Goal: Information Seeking & Learning: Learn about a topic

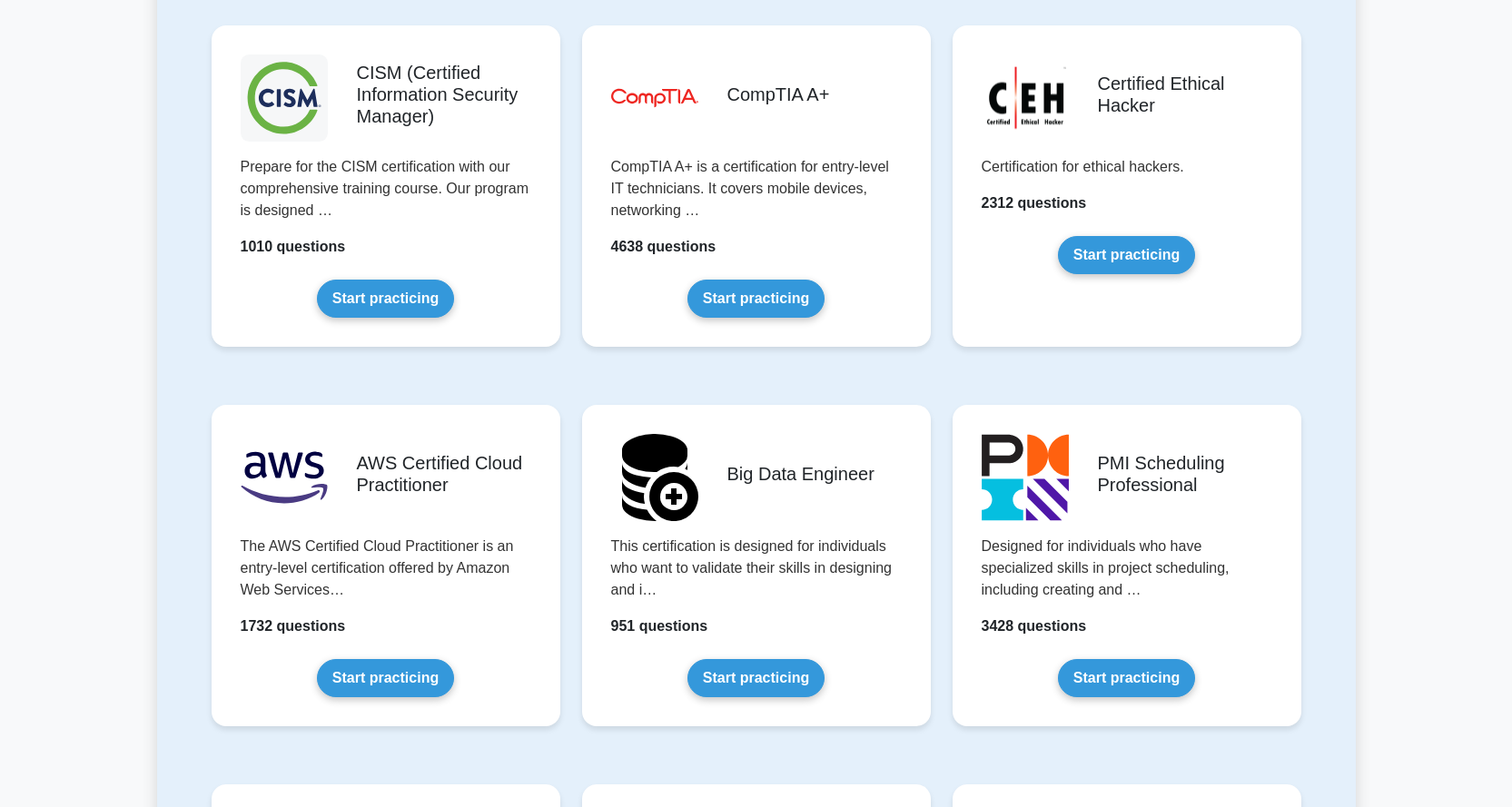
scroll to position [2725, 0]
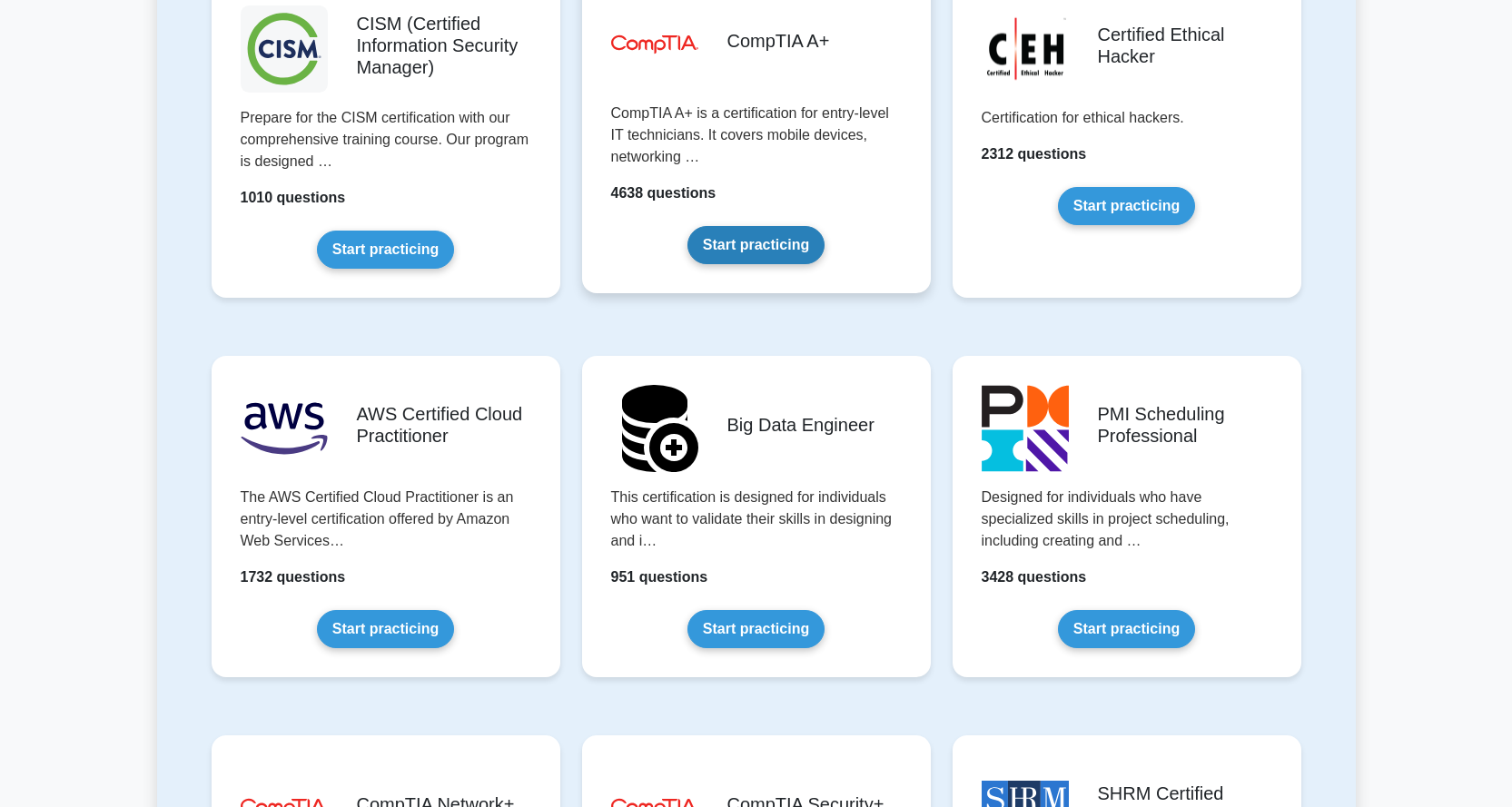
click at [751, 254] on link "Start practicing" at bounding box center [756, 245] width 137 height 38
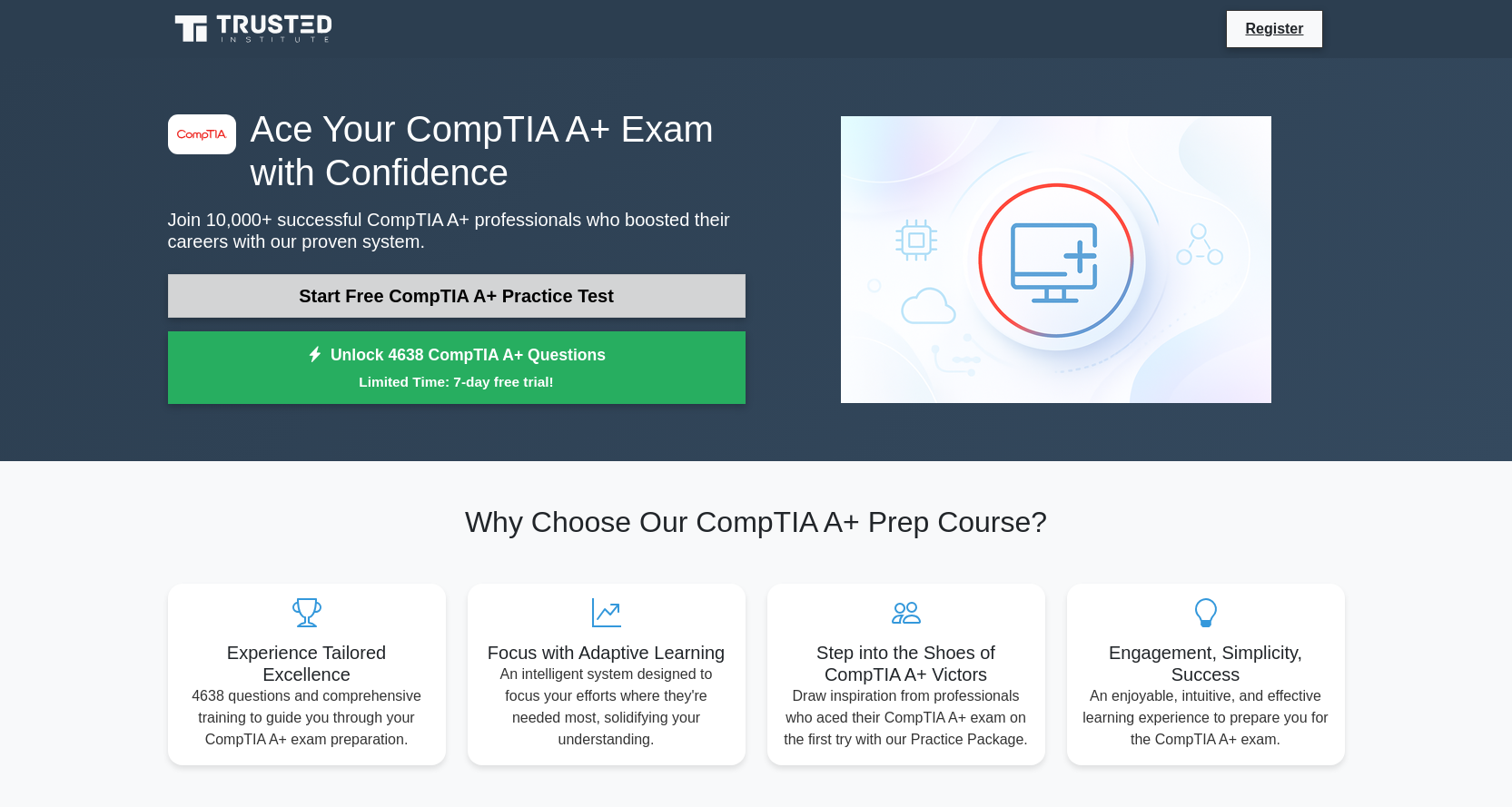
click at [484, 296] on link "Start Free CompTIA A+ Practice Test" at bounding box center [457, 295] width 578 height 44
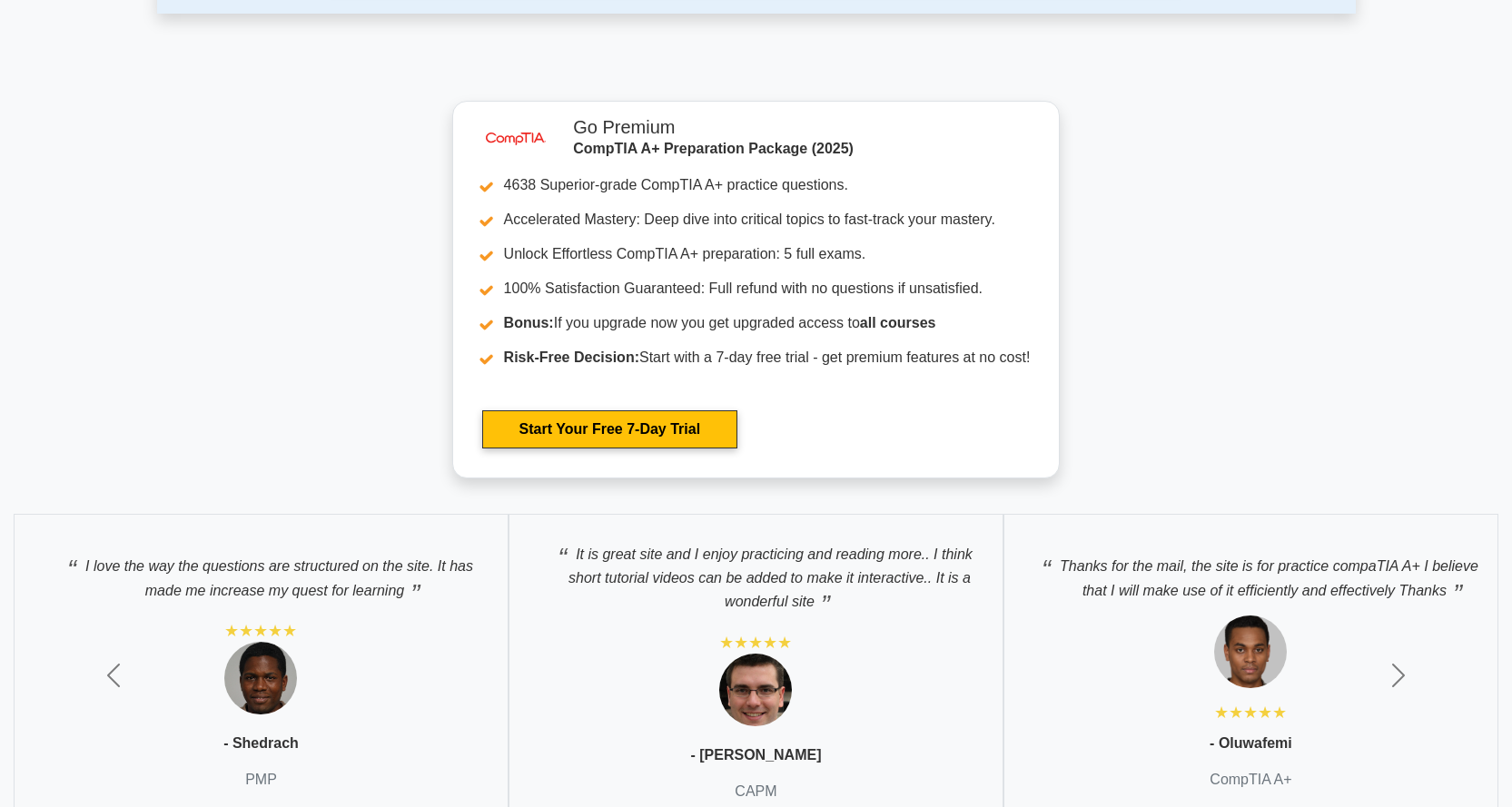
scroll to position [4657, 0]
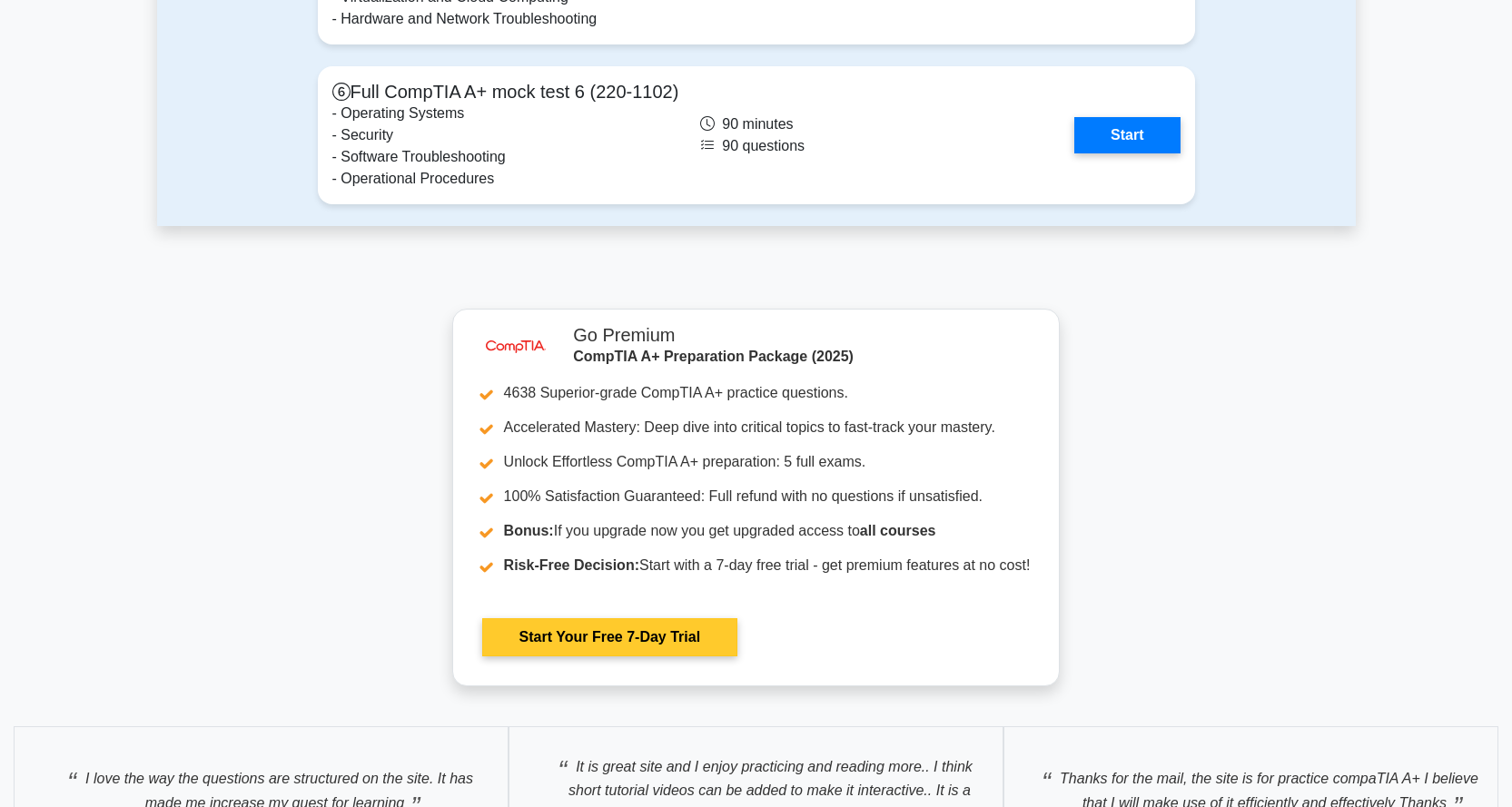
click at [628, 656] on link "Start Your Free 7-Day Trial" at bounding box center [609, 637] width 255 height 38
click at [614, 640] on link "Start Your Free 7-Day Trial" at bounding box center [609, 637] width 255 height 38
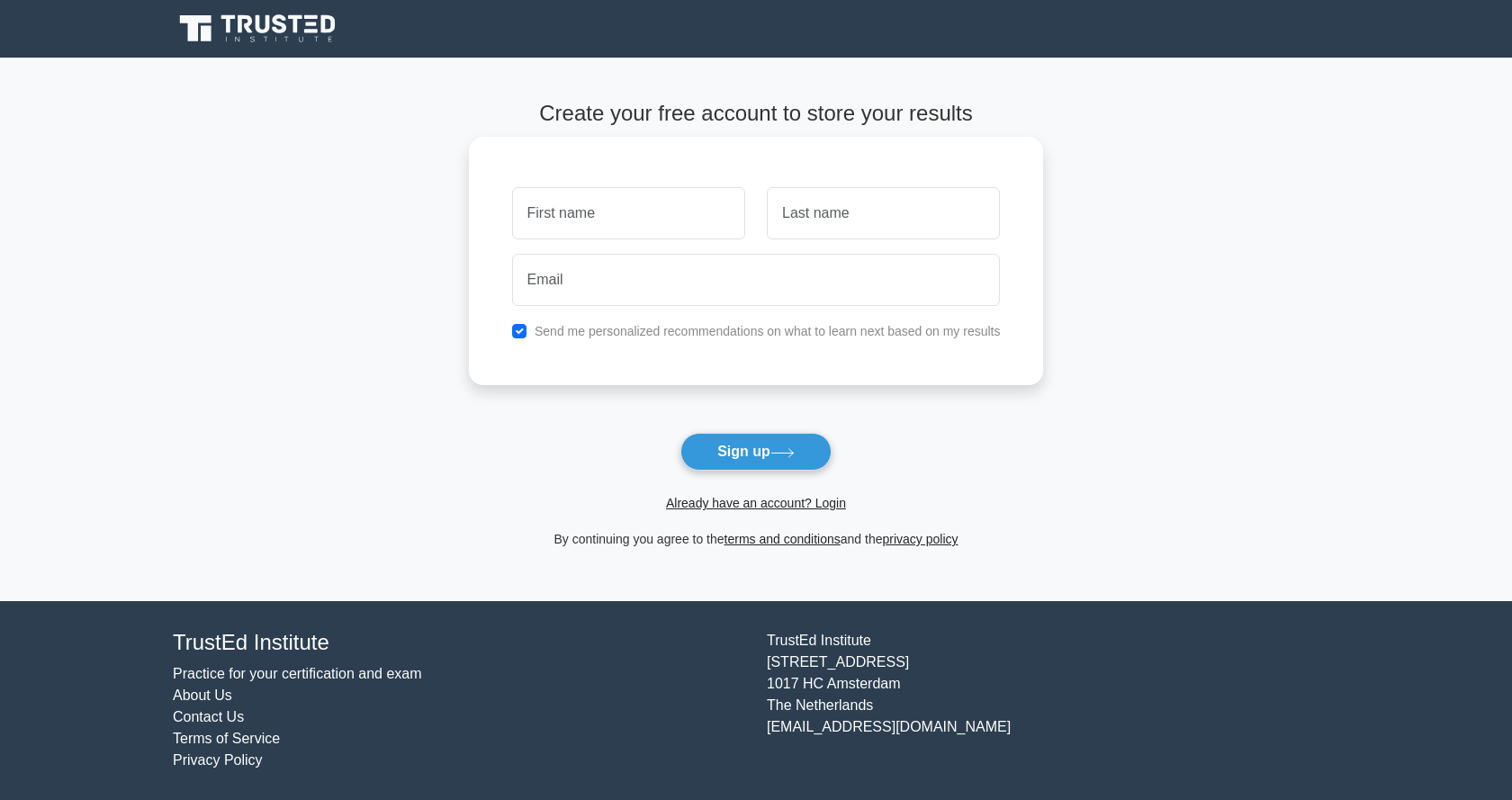
click at [663, 203] on input "text" at bounding box center [628, 213] width 233 height 52
type input "Keanan"
click at [825, 227] on input "text" at bounding box center [883, 213] width 233 height 52
type input "Diedericks"
click at [799, 506] on link "Already have an account? Login" at bounding box center [756, 504] width 180 height 15
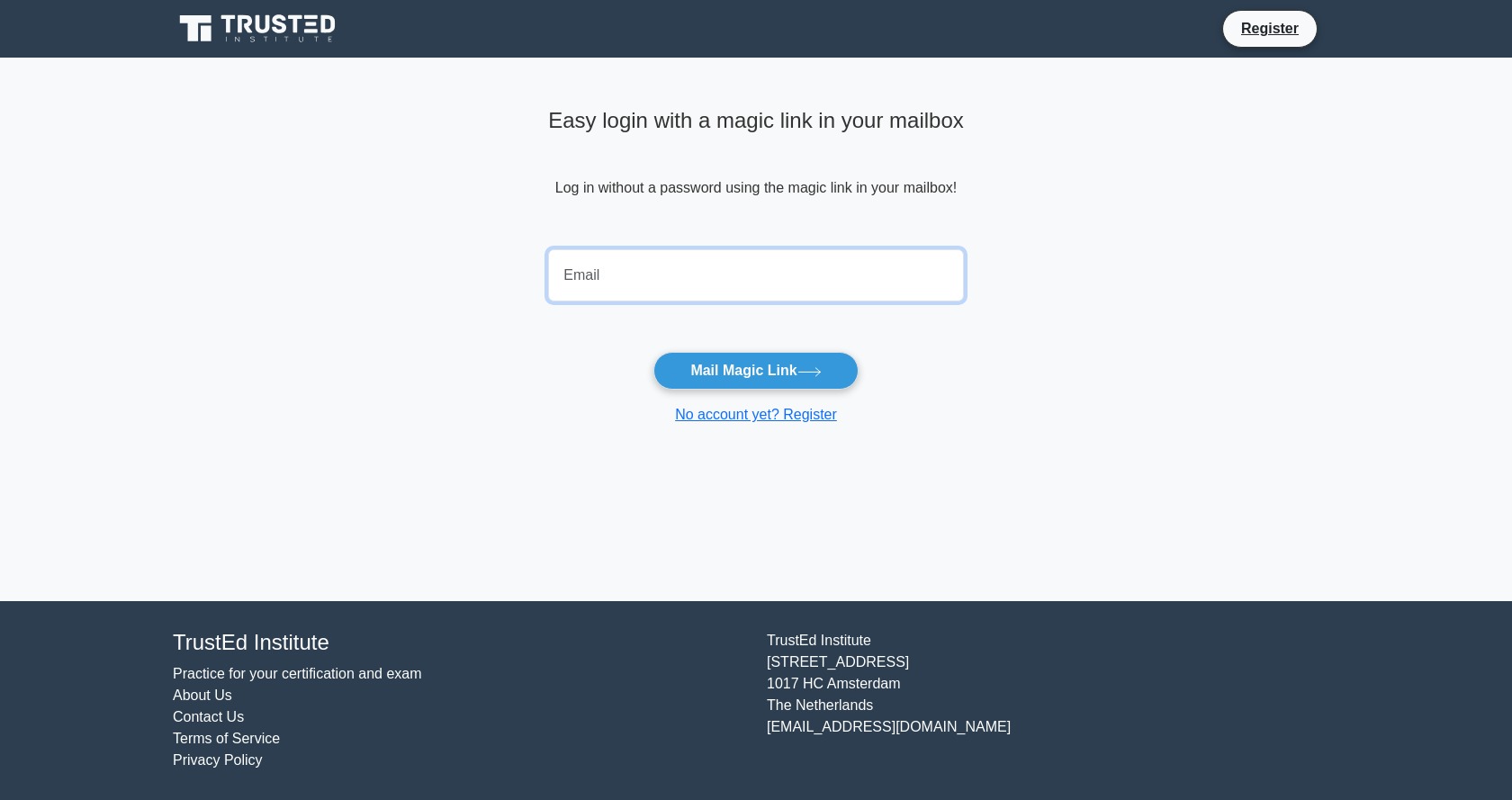
click at [632, 272] on input "email" at bounding box center [756, 275] width 416 height 52
type input "keanan.diedericks.09@gmail.com"
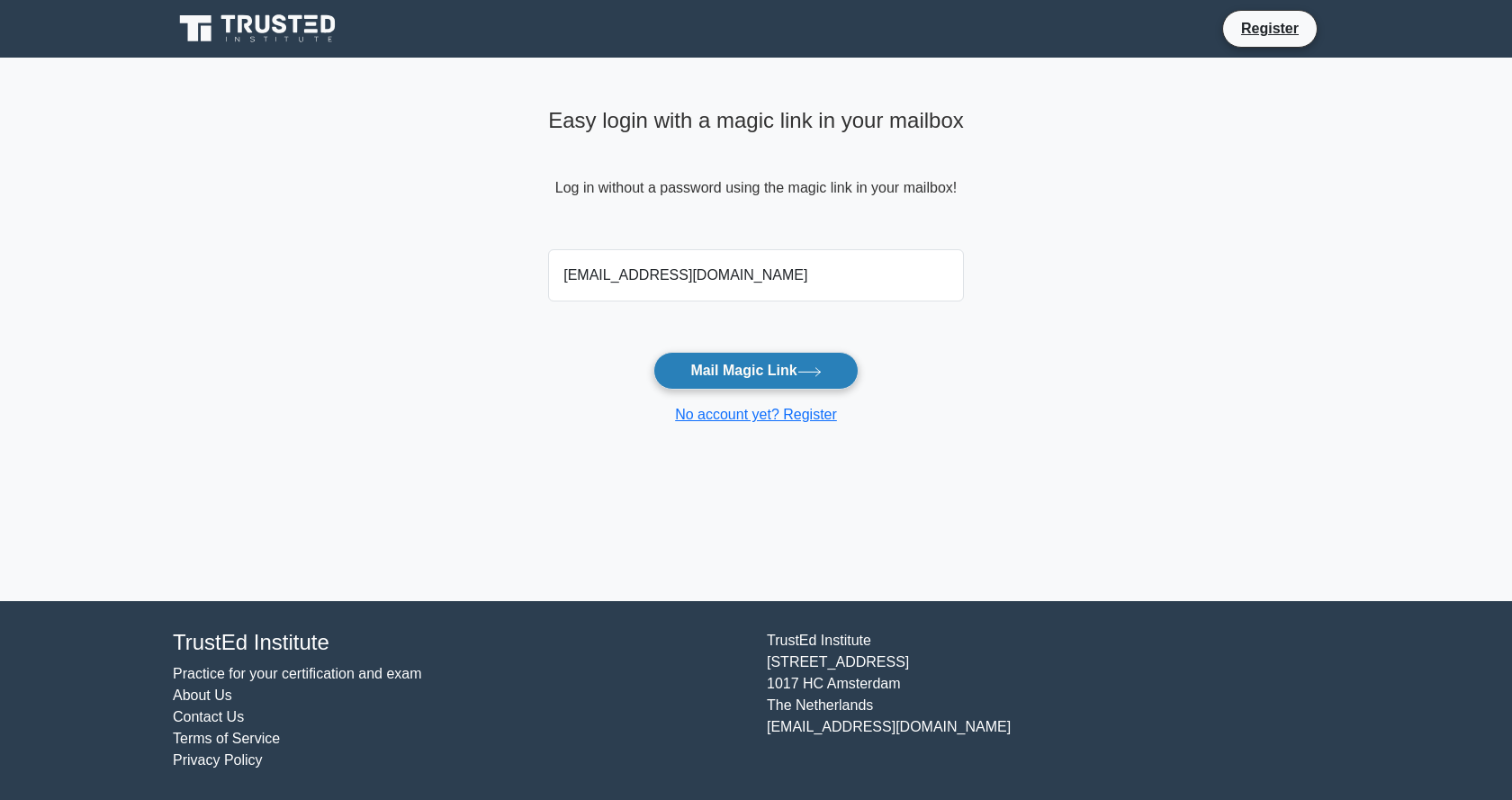
click at [784, 368] on button "Mail Magic Link" at bounding box center [756, 370] width 204 height 38
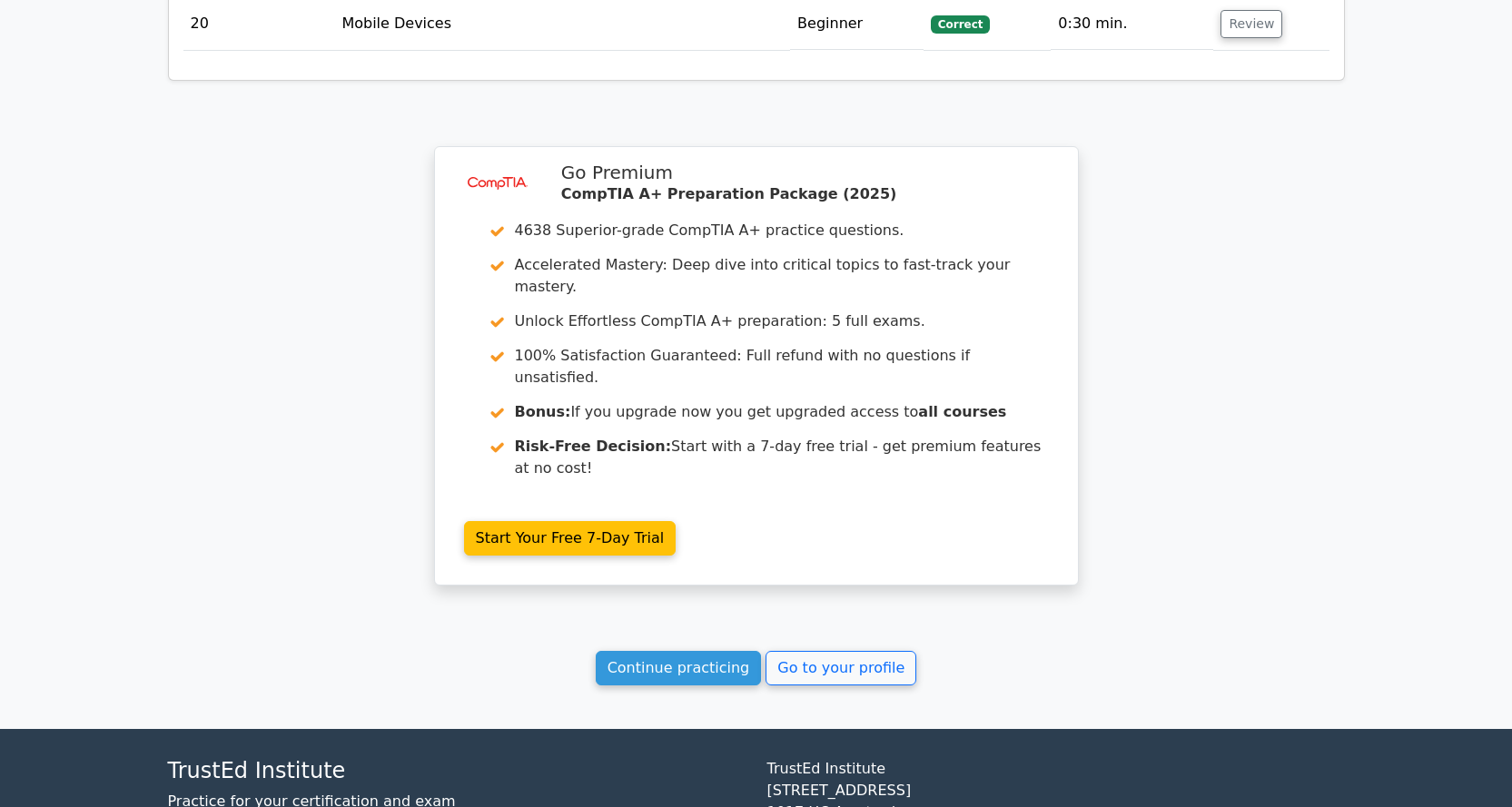
scroll to position [3638, 0]
click at [673, 650] on link "Continue practicing" at bounding box center [679, 667] width 166 height 34
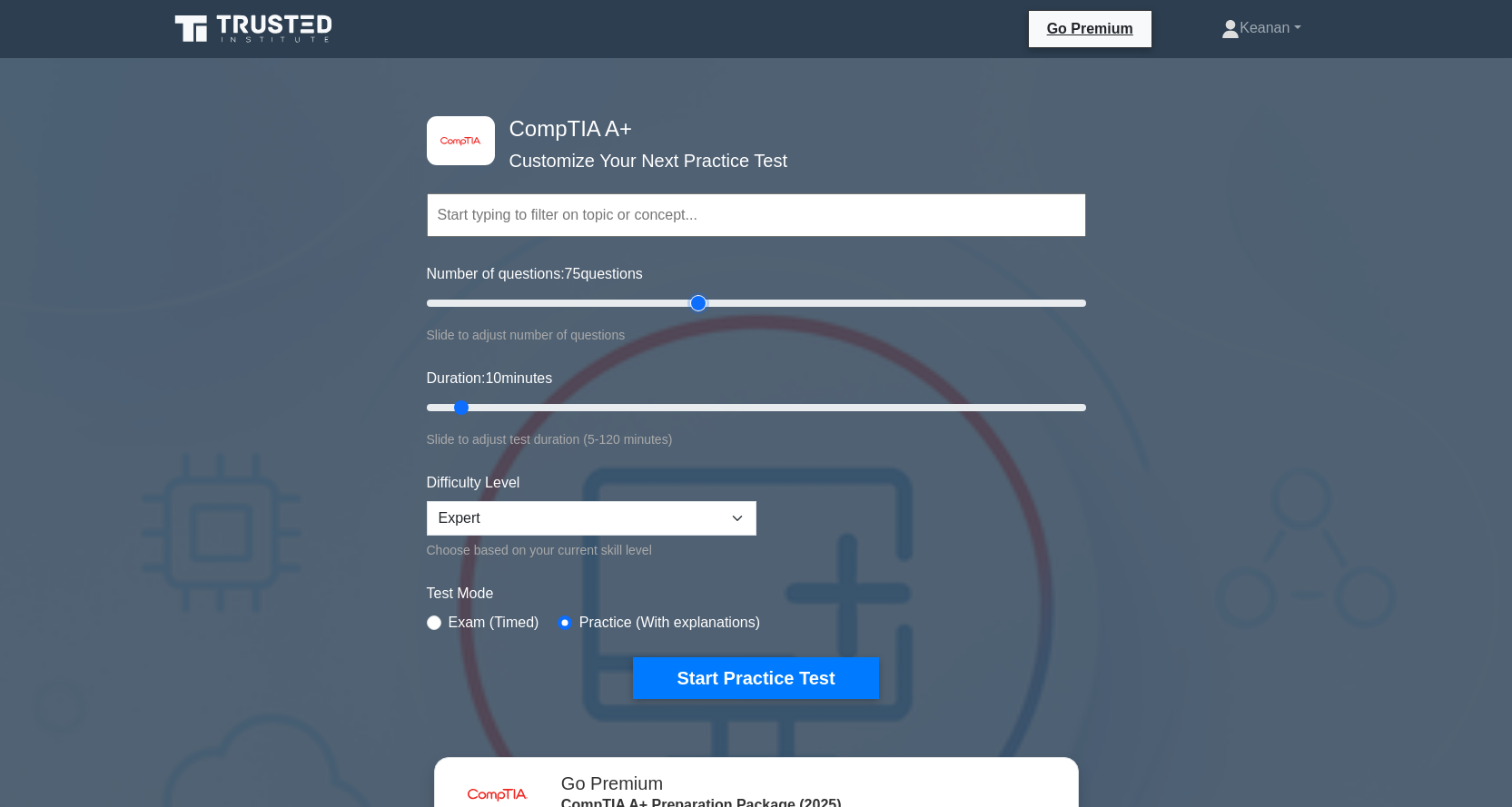
drag, startPoint x: 453, startPoint y: 304, endPoint x: 693, endPoint y: 327, distance: 241.1
type input "85"
click at [693, 314] on input "Number of questions: 75 questions" at bounding box center [757, 303] width 659 height 21
click at [445, 417] on input "Duration: 10 minutes" at bounding box center [757, 407] width 659 height 21
click at [625, 416] on input "Duration: 5 minutes" at bounding box center [757, 407] width 659 height 21
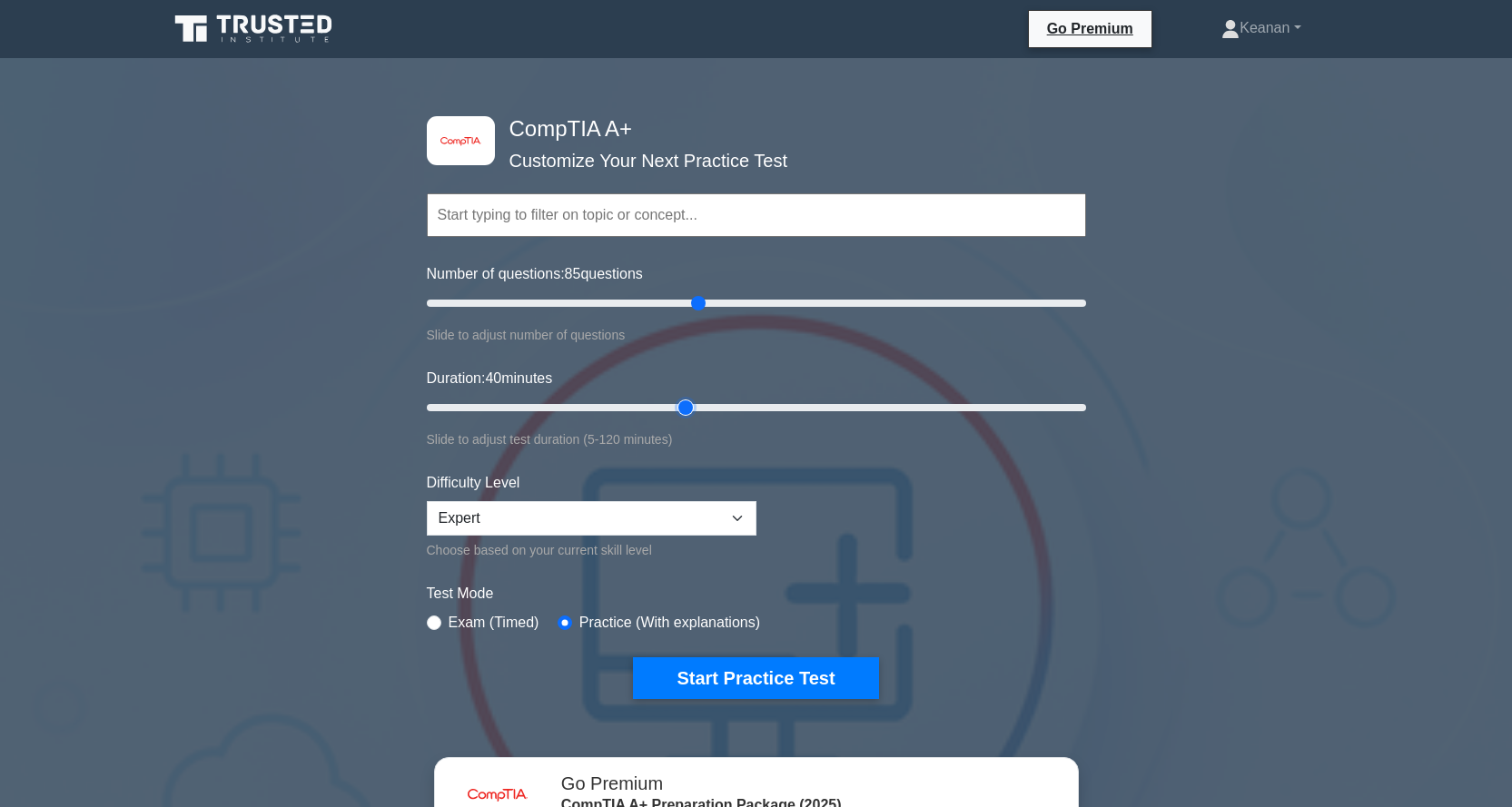
type input "50"
click at [699, 412] on input "Duration: 40 minutes" at bounding box center [757, 407] width 659 height 21
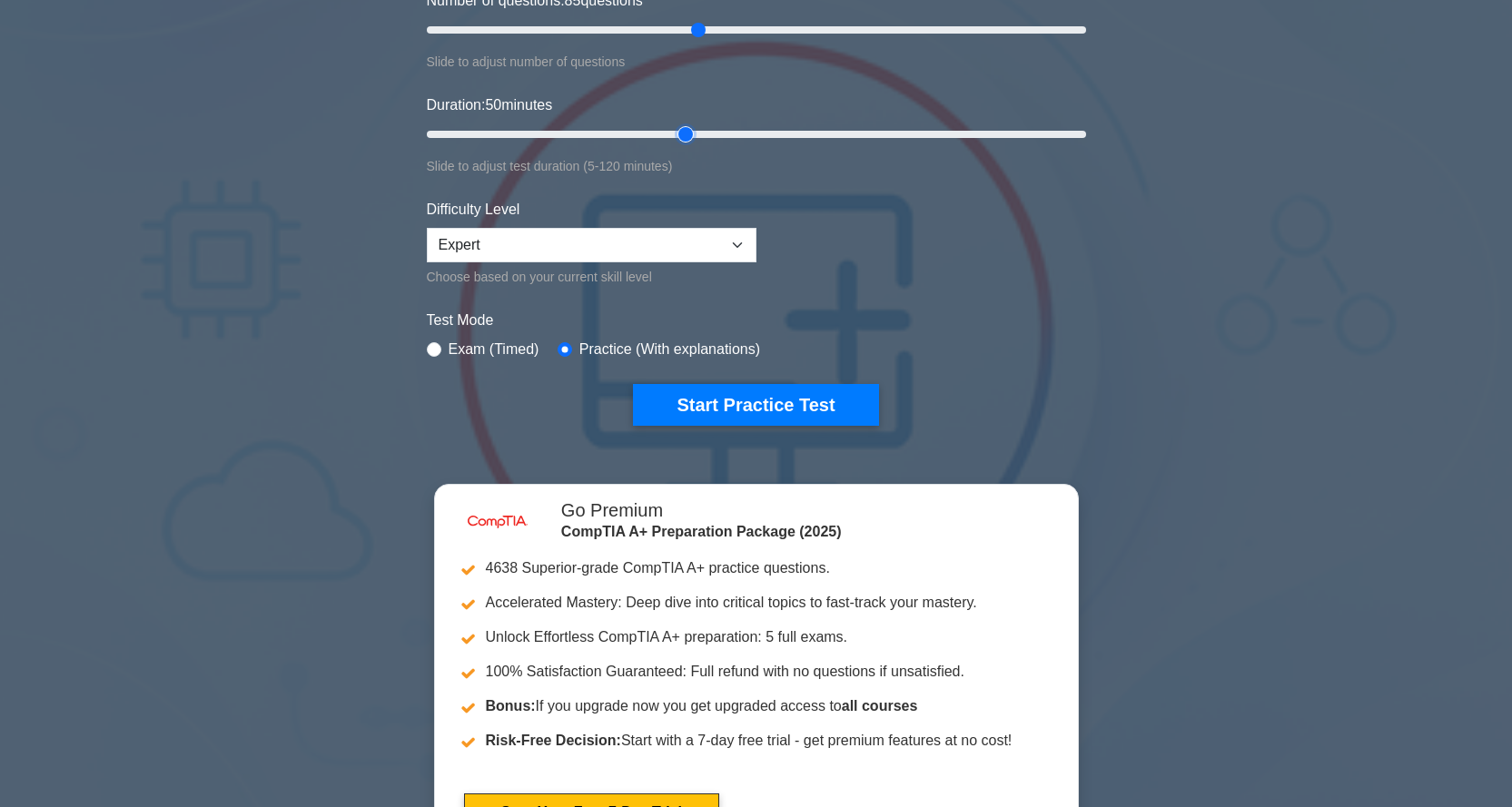
scroll to position [272, 0]
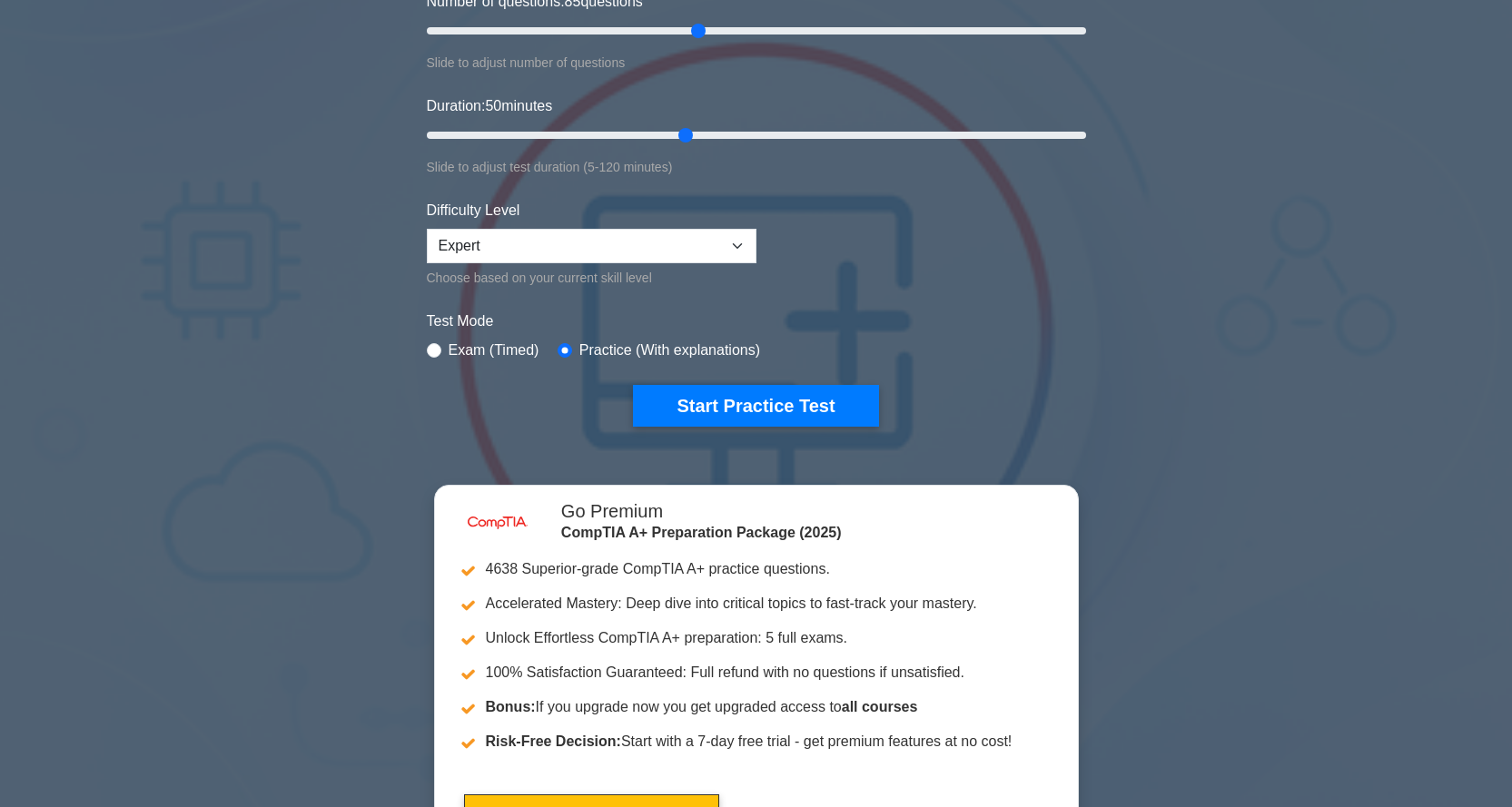
click at [449, 343] on label "Exam (Timed)" at bounding box center [494, 350] width 91 height 21
drag, startPoint x: 440, startPoint y: 341, endPoint x: 432, endPoint y: 346, distance: 9.4
click at [432, 346] on div "Exam (Timed)" at bounding box center [483, 350] width 112 height 21
drag, startPoint x: 432, startPoint y: 347, endPoint x: 439, endPoint y: 352, distance: 8.6
click at [432, 348] on input "radio" at bounding box center [435, 351] width 15 height 15
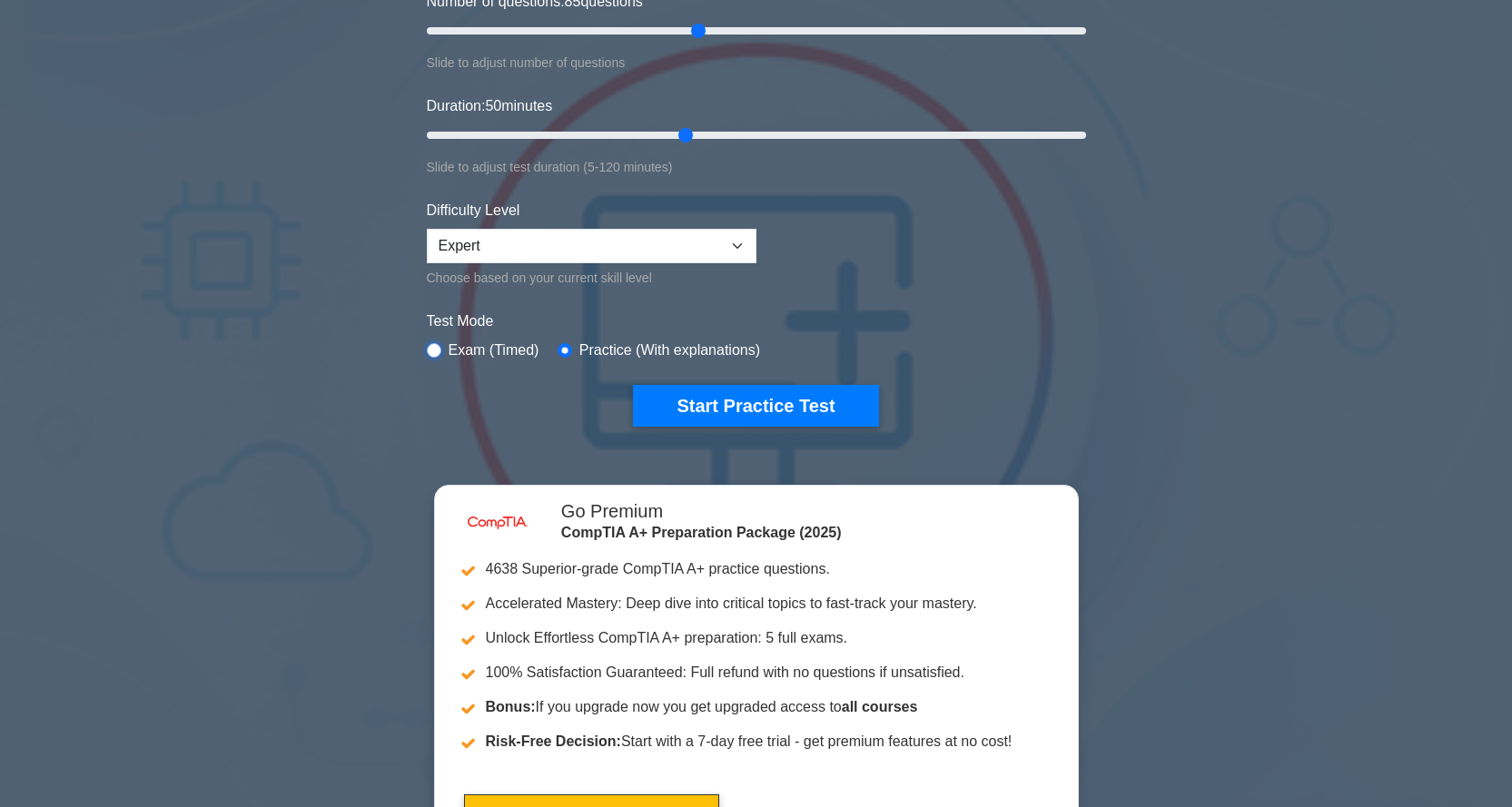
radio input "true"
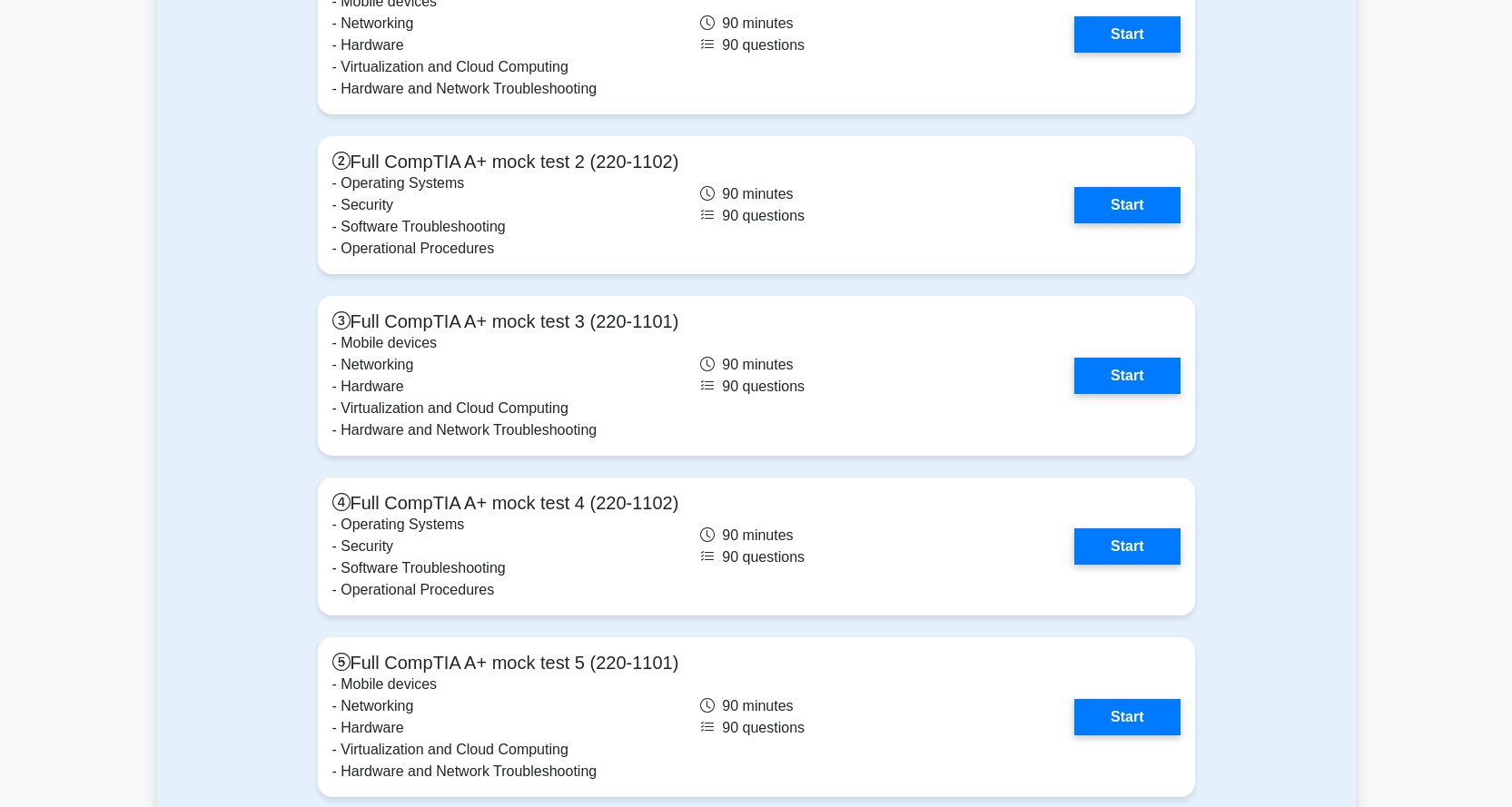
scroll to position [4995, 0]
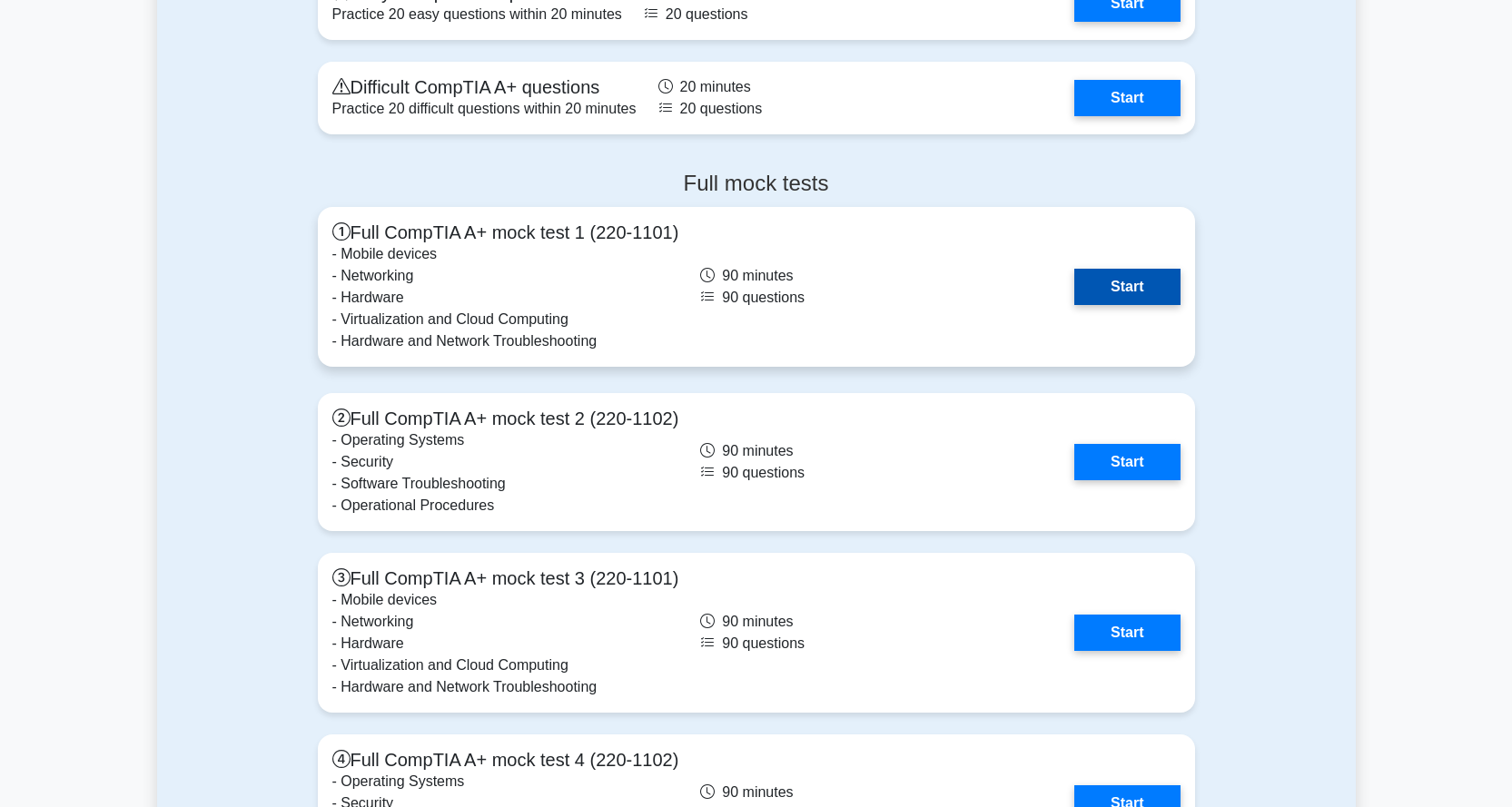
click at [1117, 284] on link "Start" at bounding box center [1127, 286] width 105 height 36
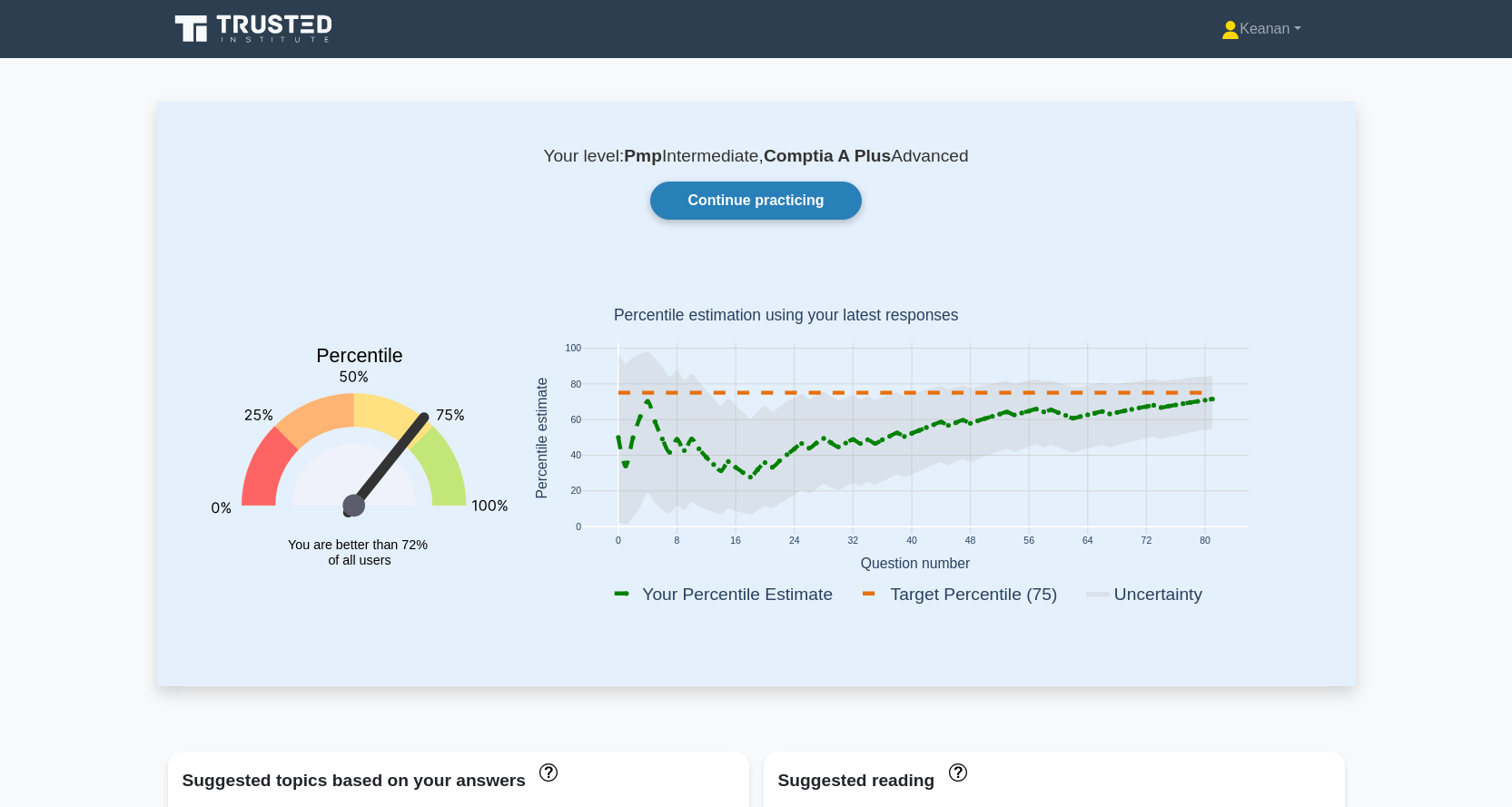
click at [722, 197] on link "Continue practicing" at bounding box center [755, 201] width 211 height 38
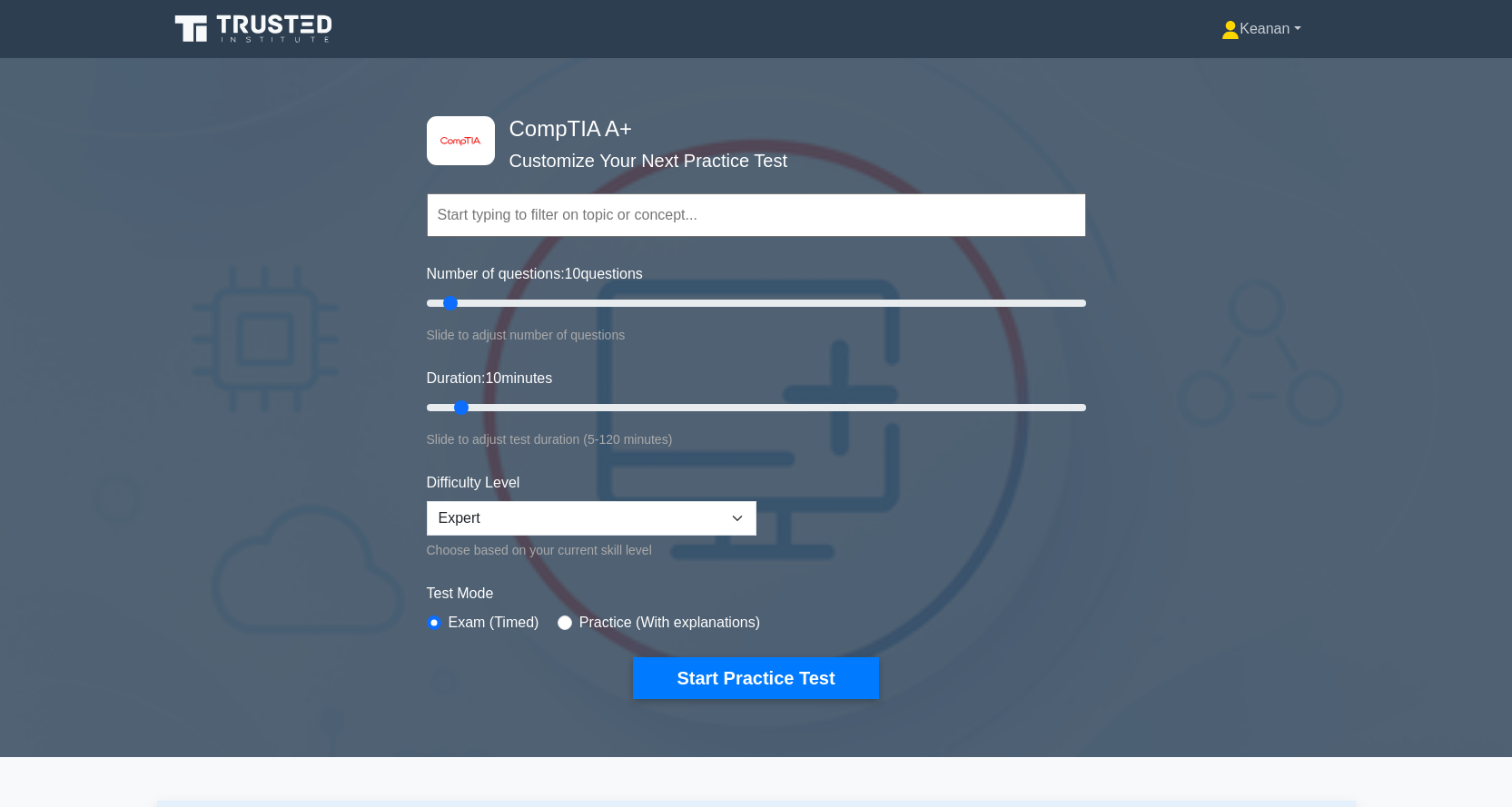
click at [1222, 39] on icon at bounding box center [1231, 35] width 17 height 7
click at [1221, 64] on link "Profile" at bounding box center [1250, 72] width 144 height 29
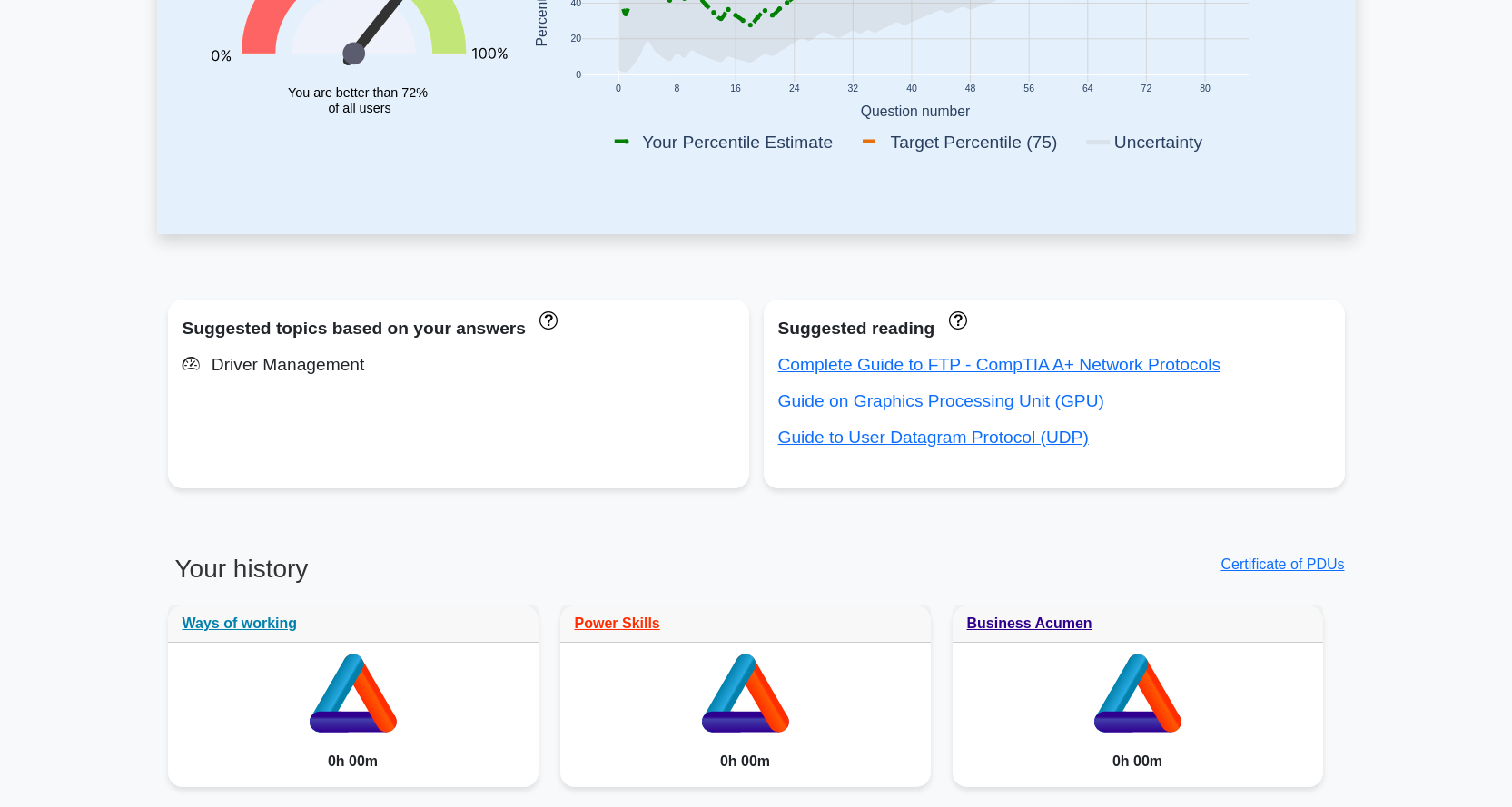
scroll to position [604, 0]
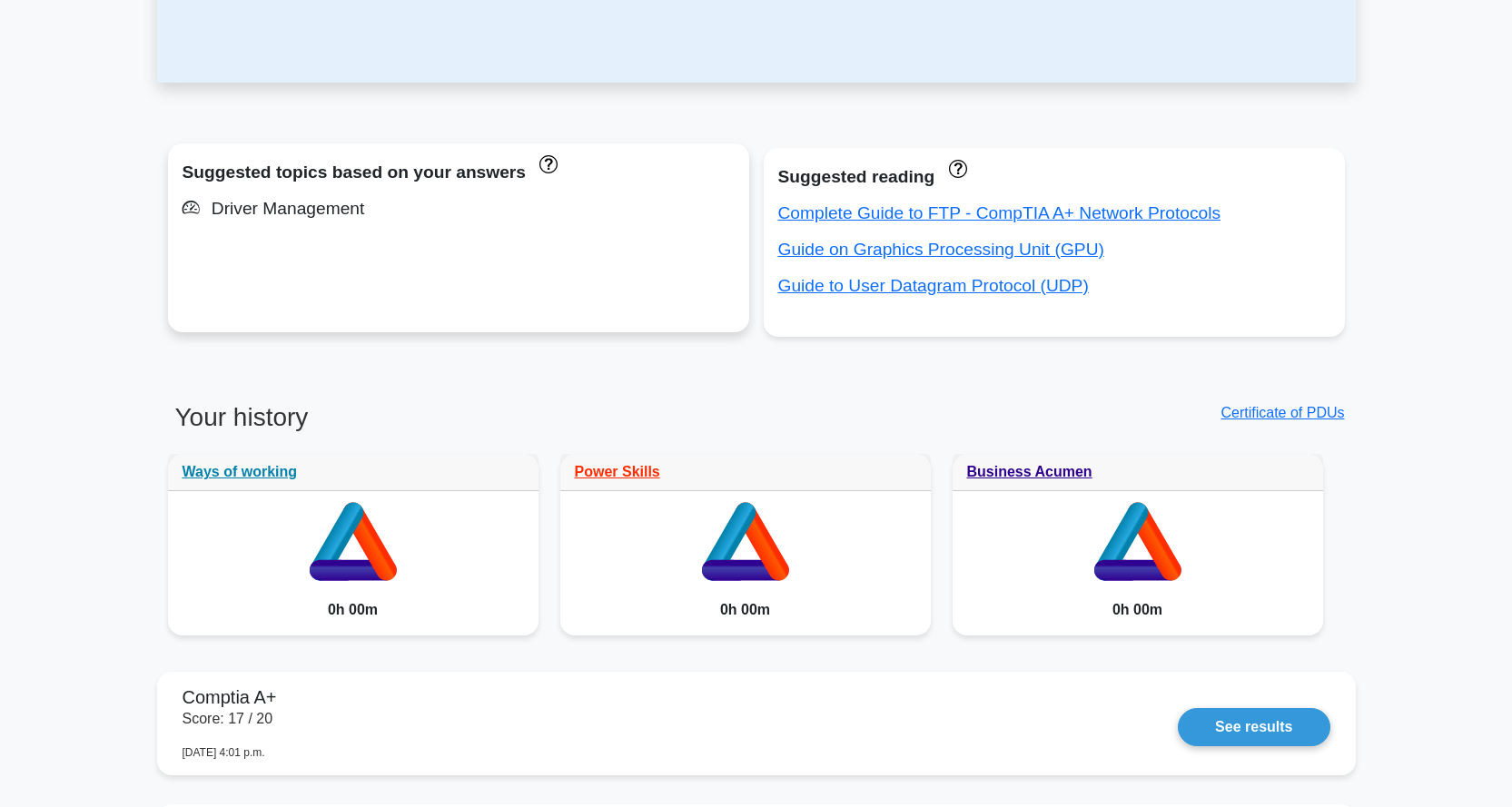
click at [293, 211] on div "Driver Management" at bounding box center [459, 208] width 553 height 29
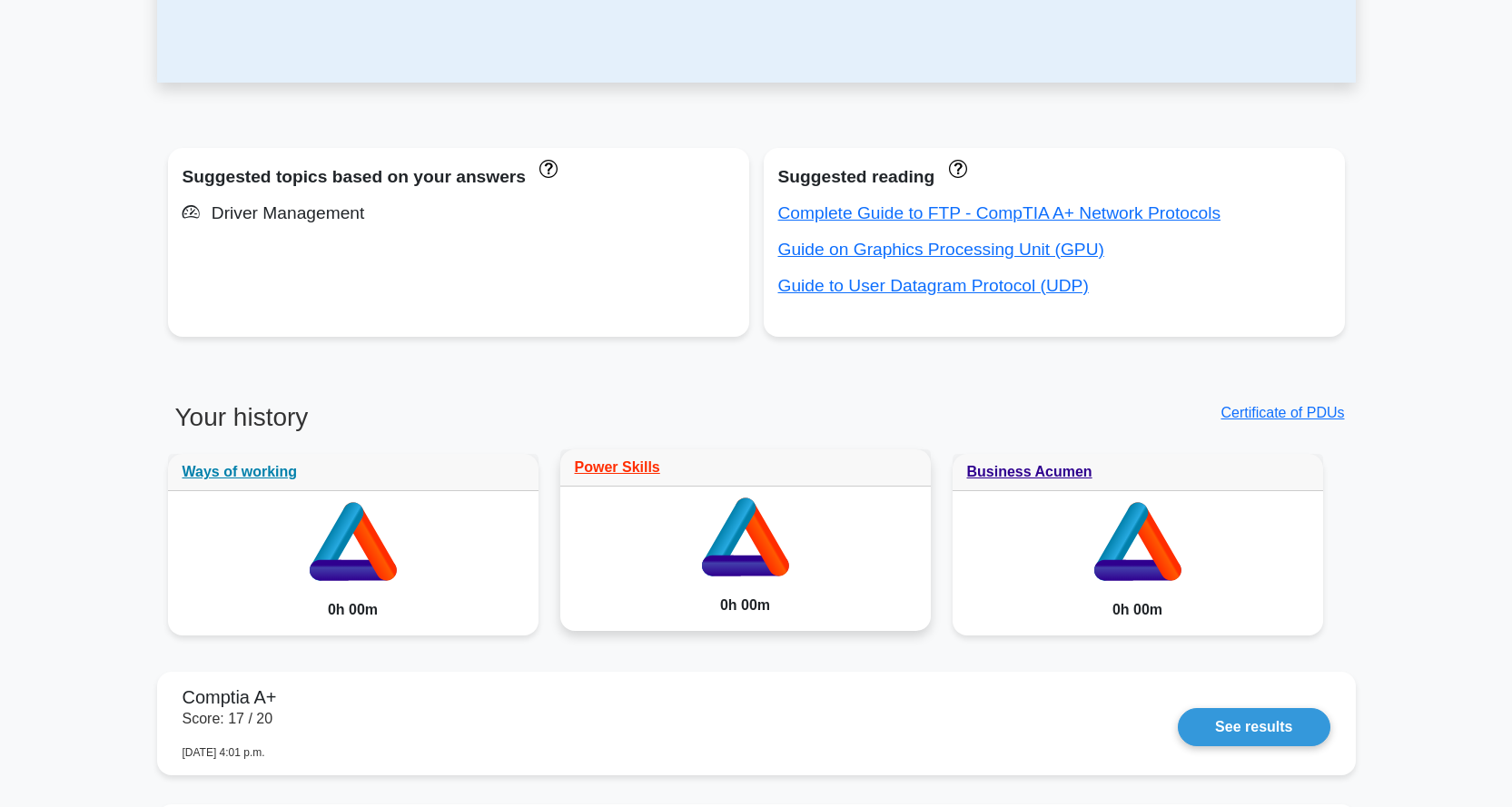
click at [753, 556] on icon at bounding box center [745, 566] width 87 height 20
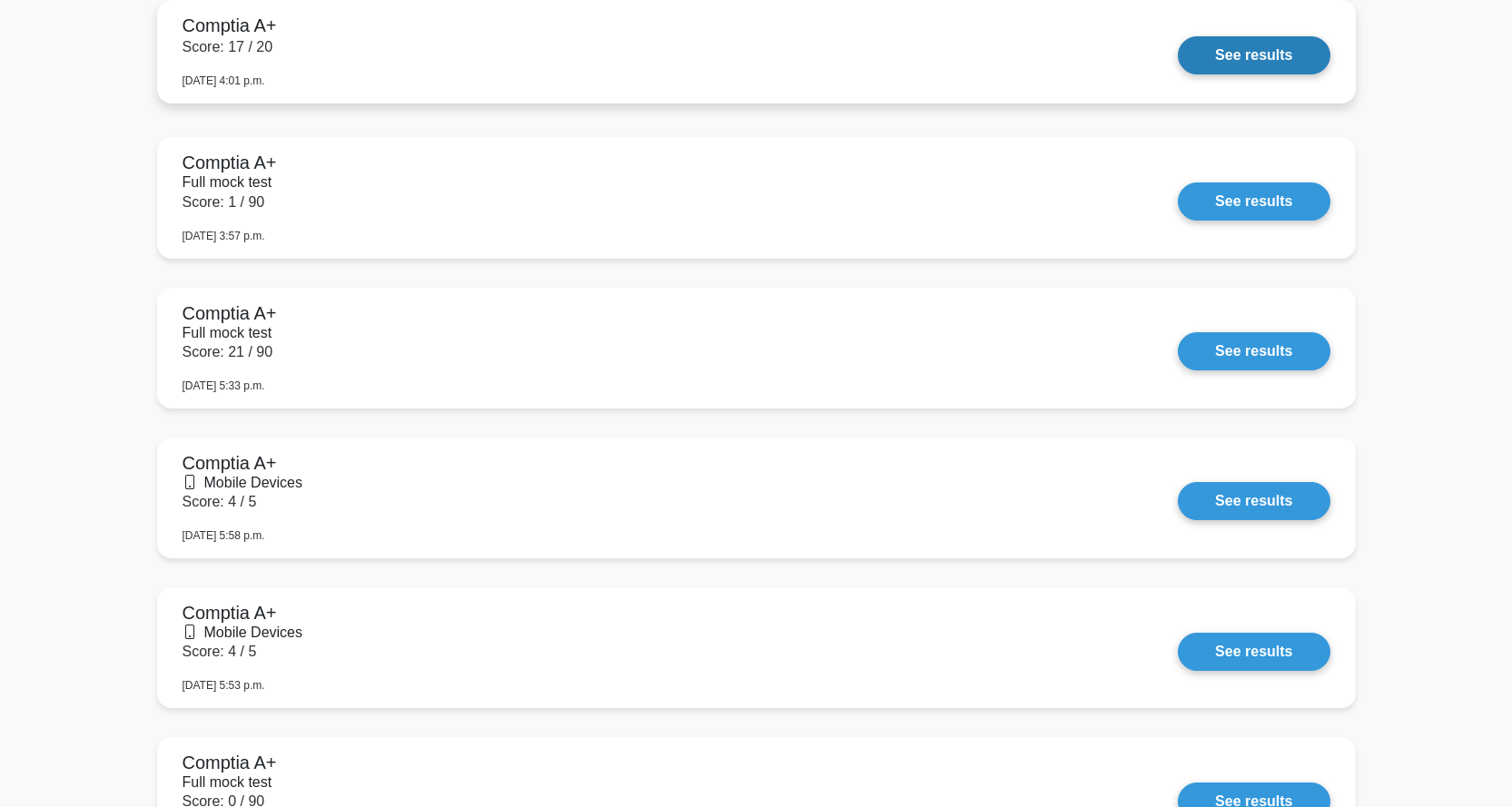
scroll to position [1090, 0]
